Goal: Navigation & Orientation: Find specific page/section

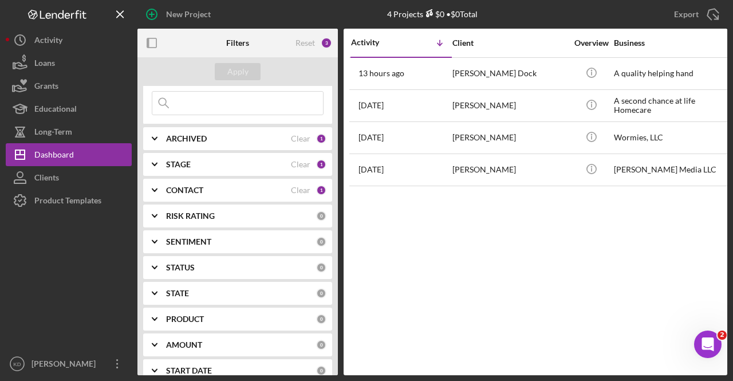
scroll to position [57, 0]
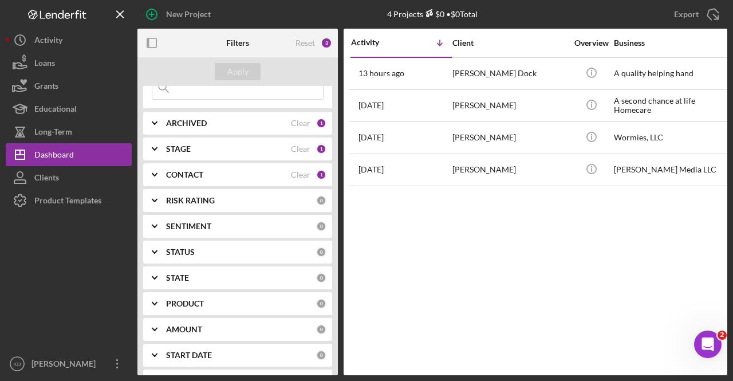
click at [191, 150] on div "STAGE" at bounding box center [228, 148] width 125 height 9
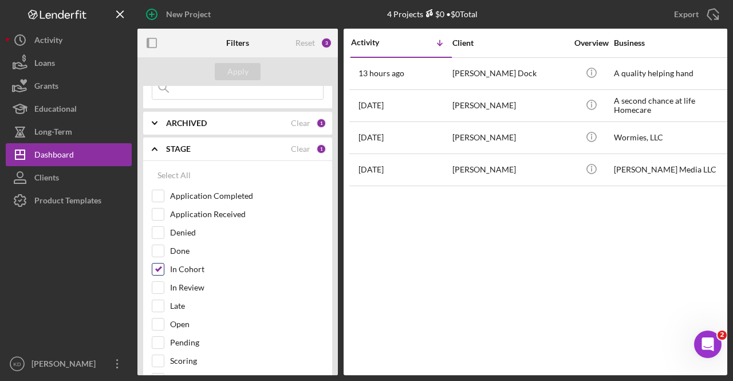
click at [153, 265] on input "In Cohort" at bounding box center [157, 268] width 11 height 11
checkbox input "false"
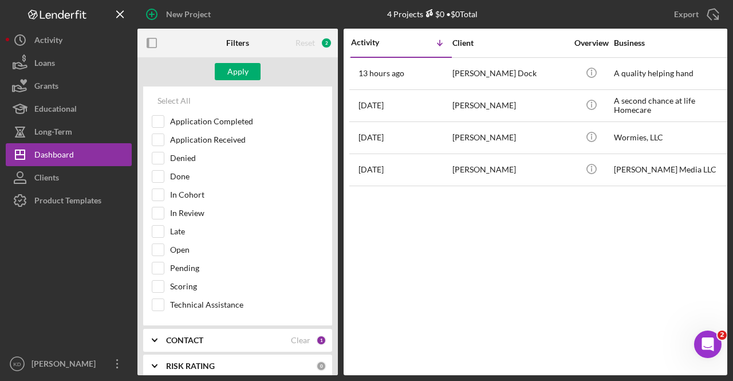
scroll to position [114, 0]
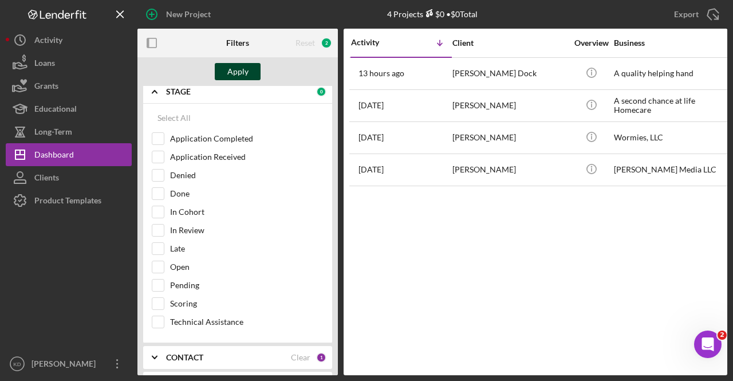
click at [244, 76] on div "Apply" at bounding box center [237, 71] width 21 height 17
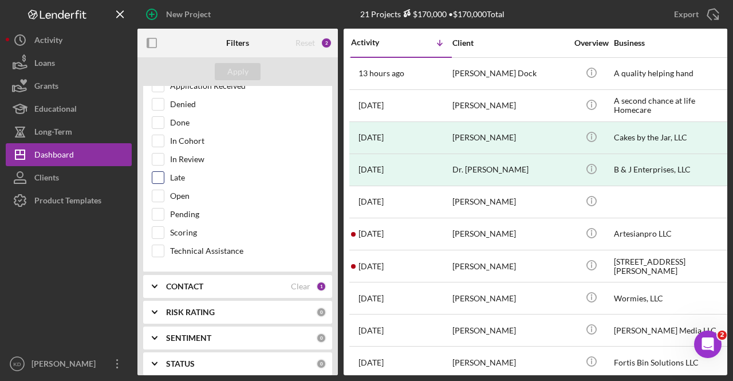
scroll to position [286, 0]
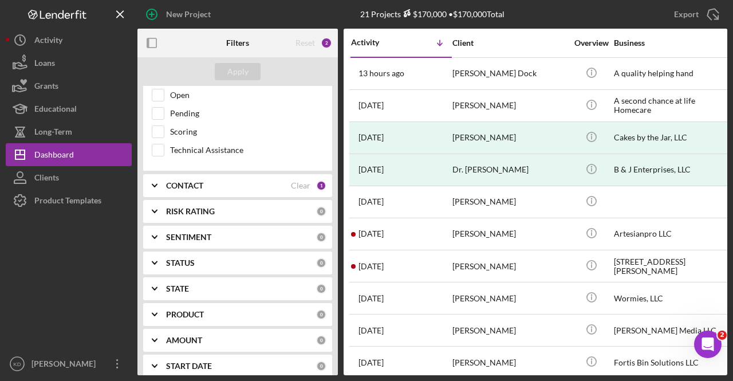
click at [208, 181] on div "CONTACT" at bounding box center [228, 185] width 125 height 9
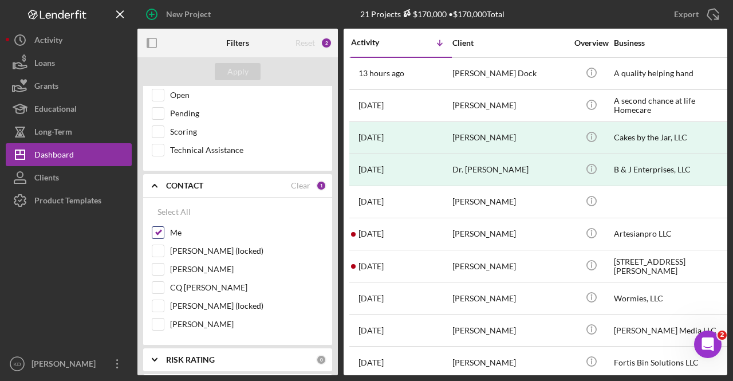
click at [163, 232] on input "Me" at bounding box center [157, 232] width 11 height 11
checkbox input "false"
click at [159, 263] on input "[PERSON_NAME]" at bounding box center [157, 268] width 11 height 11
checkbox input "true"
click at [257, 70] on button "Apply" at bounding box center [238, 71] width 46 height 17
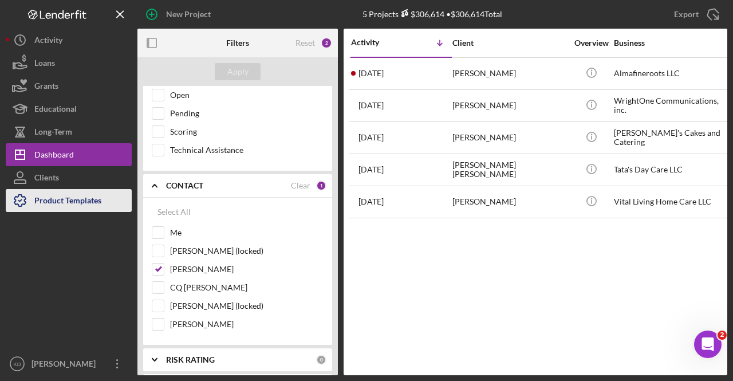
click at [57, 204] on div "Product Templates" at bounding box center [67, 202] width 67 height 26
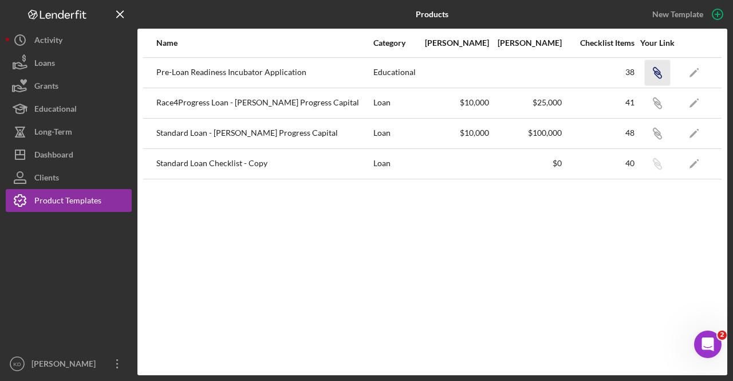
click at [655, 74] on icon "button" at bounding box center [657, 74] width 7 height 7
